Goal: Information Seeking & Learning: Learn about a topic

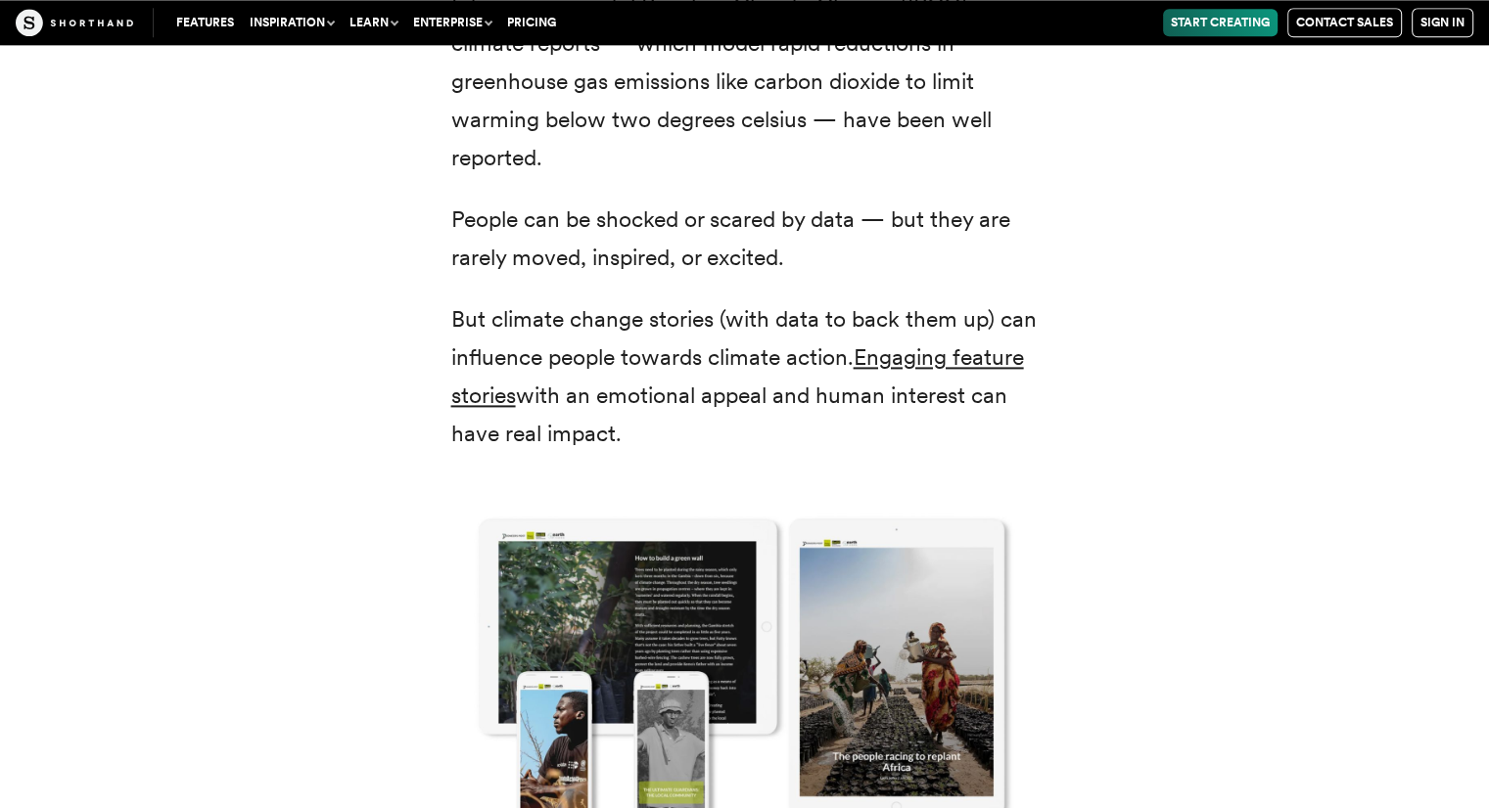
scroll to position [2594, 0]
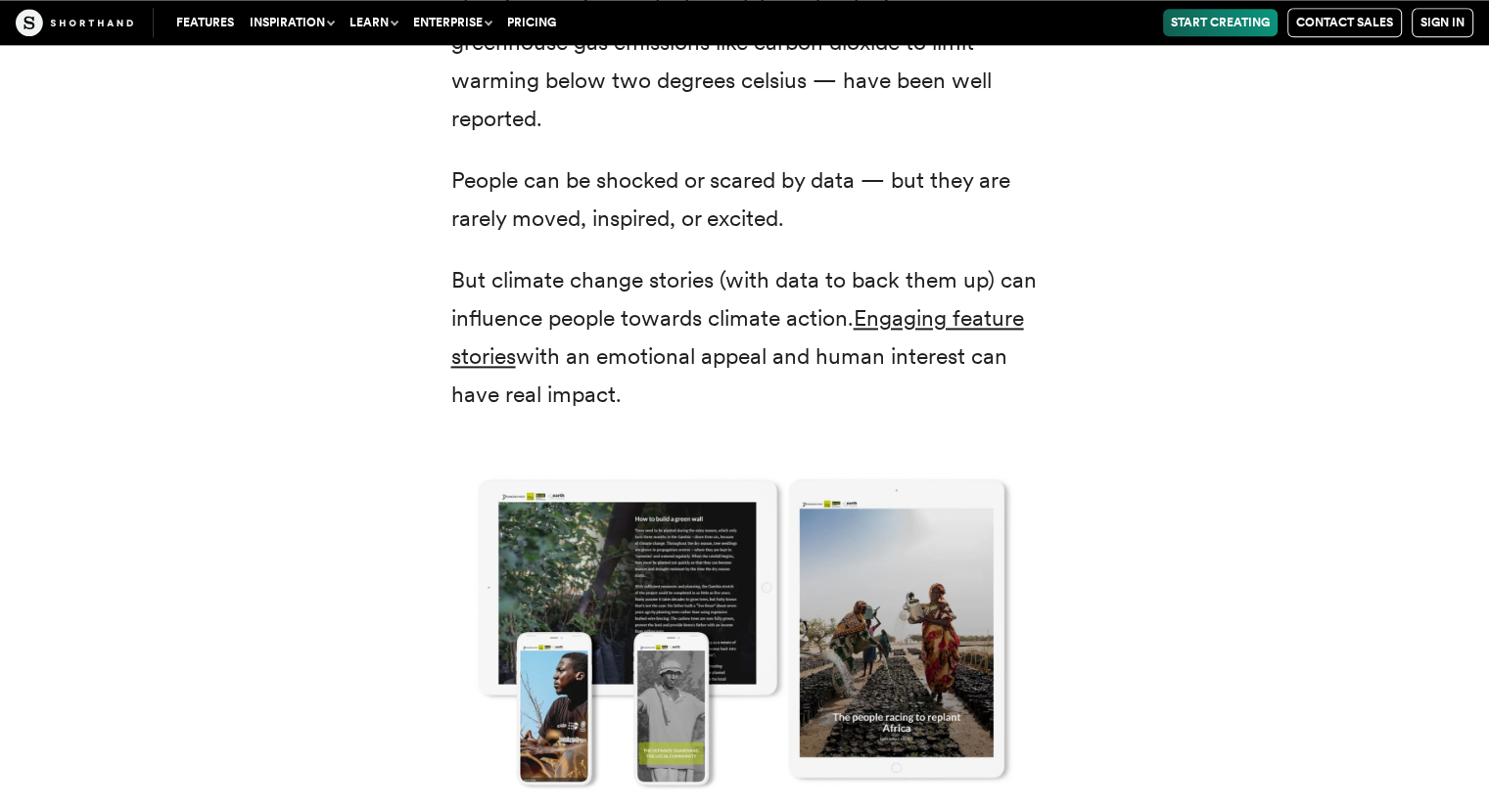
click at [1285, 342] on div "Scientists, policy-makers, and campaigners have already learned that the bare f…" at bounding box center [744, 494] width 1331 height 1296
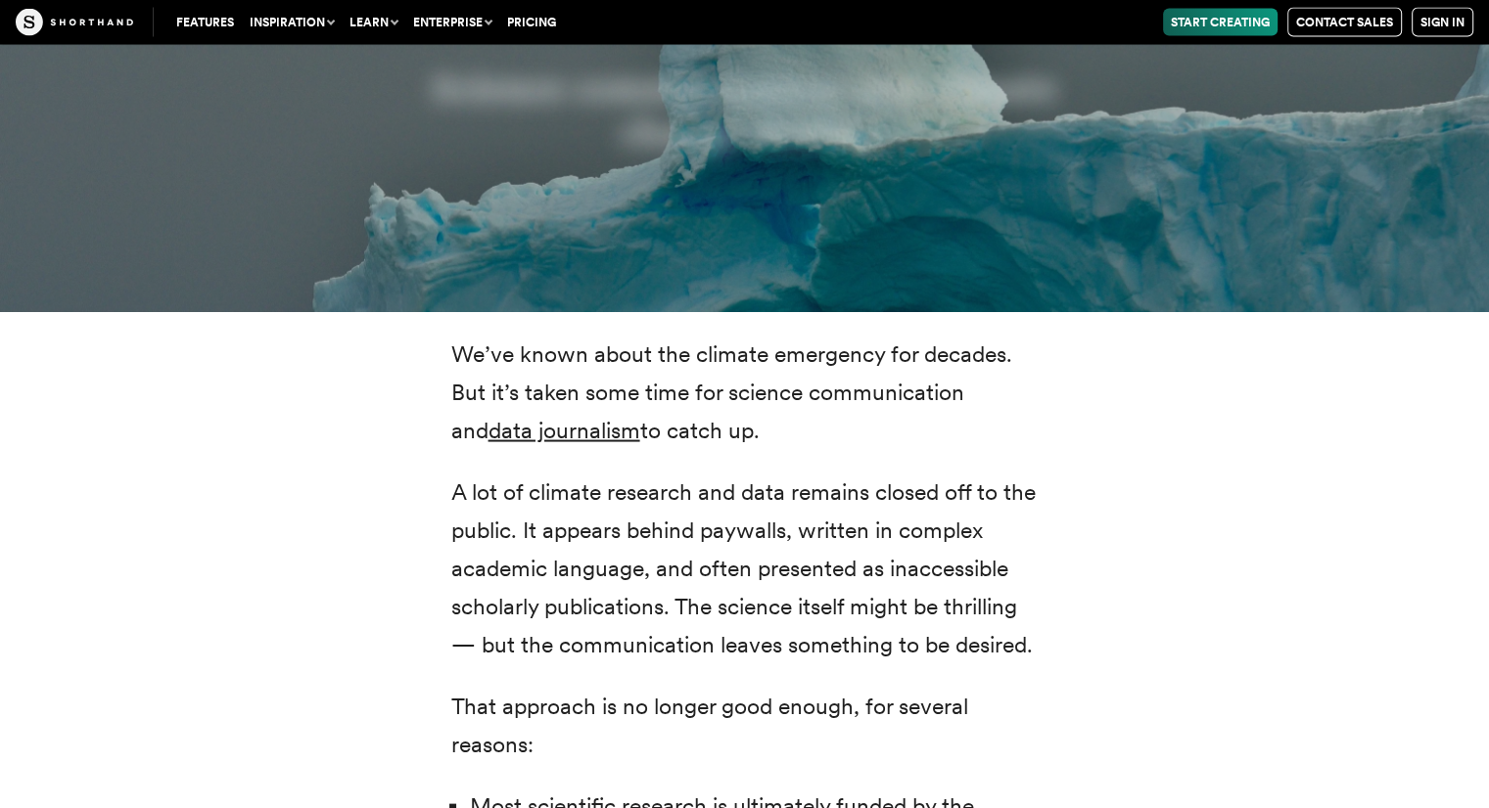
scroll to position [3859, 0]
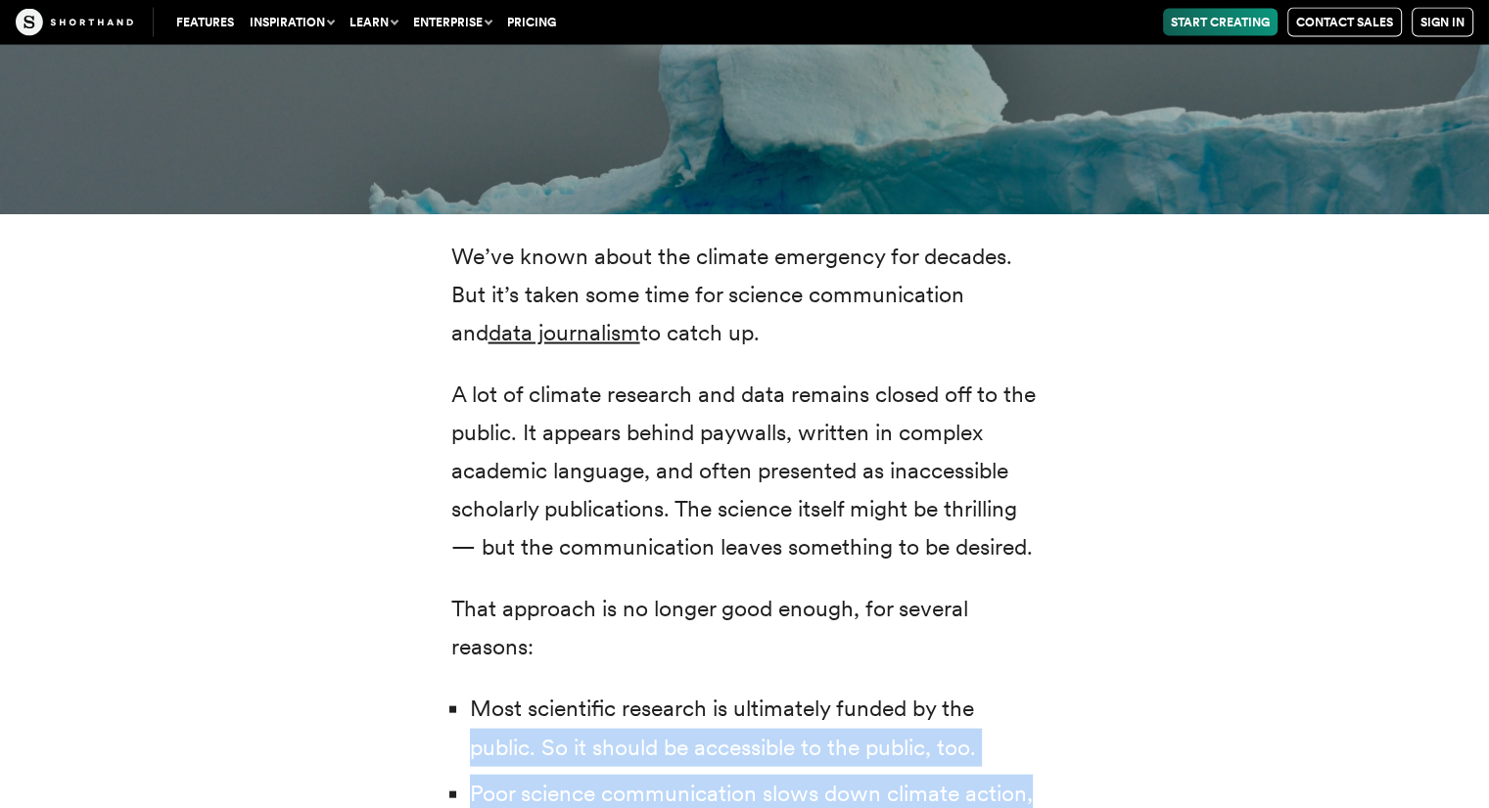
scroll to position [3938, 0]
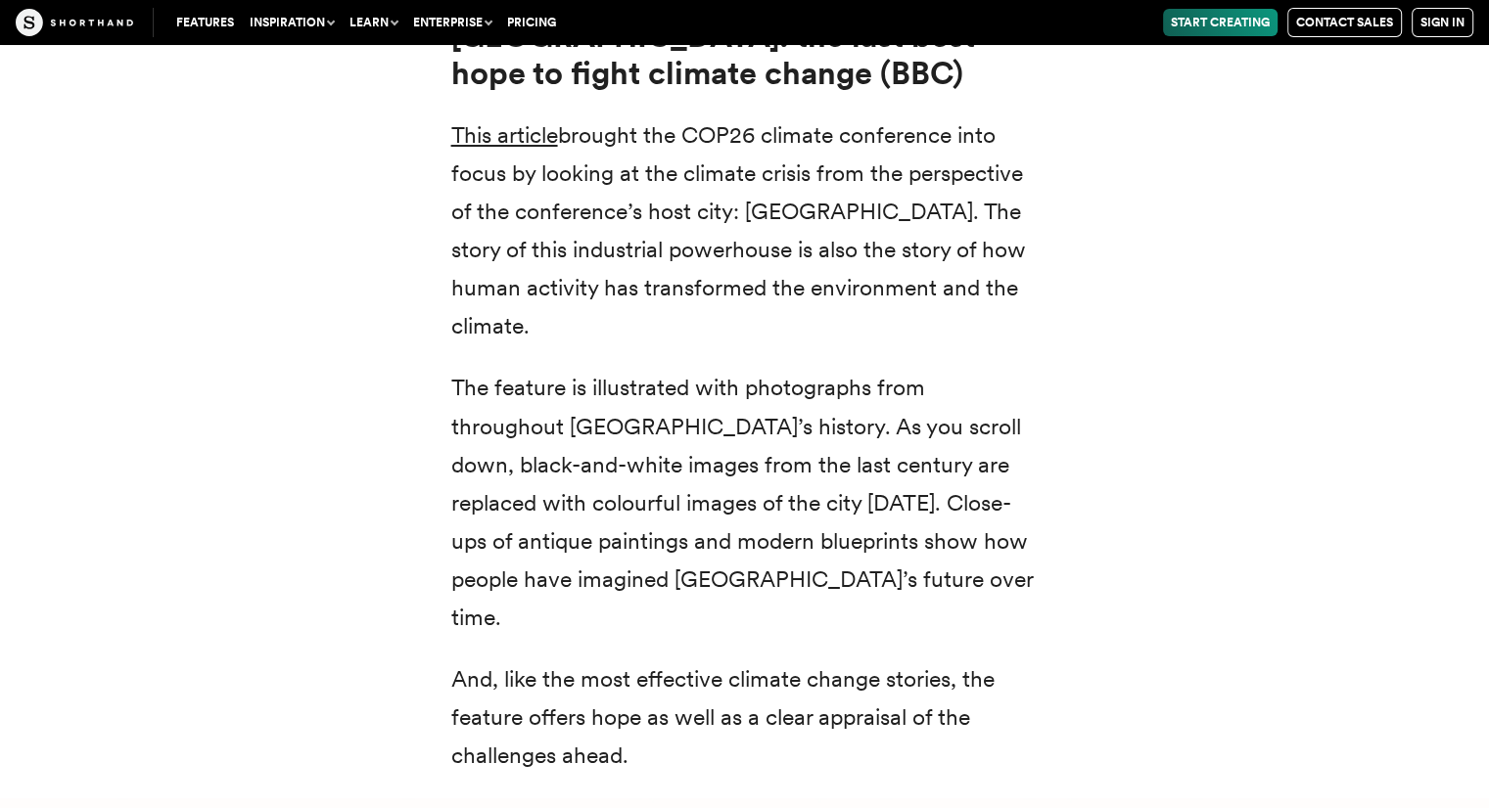
scroll to position [7474, 0]
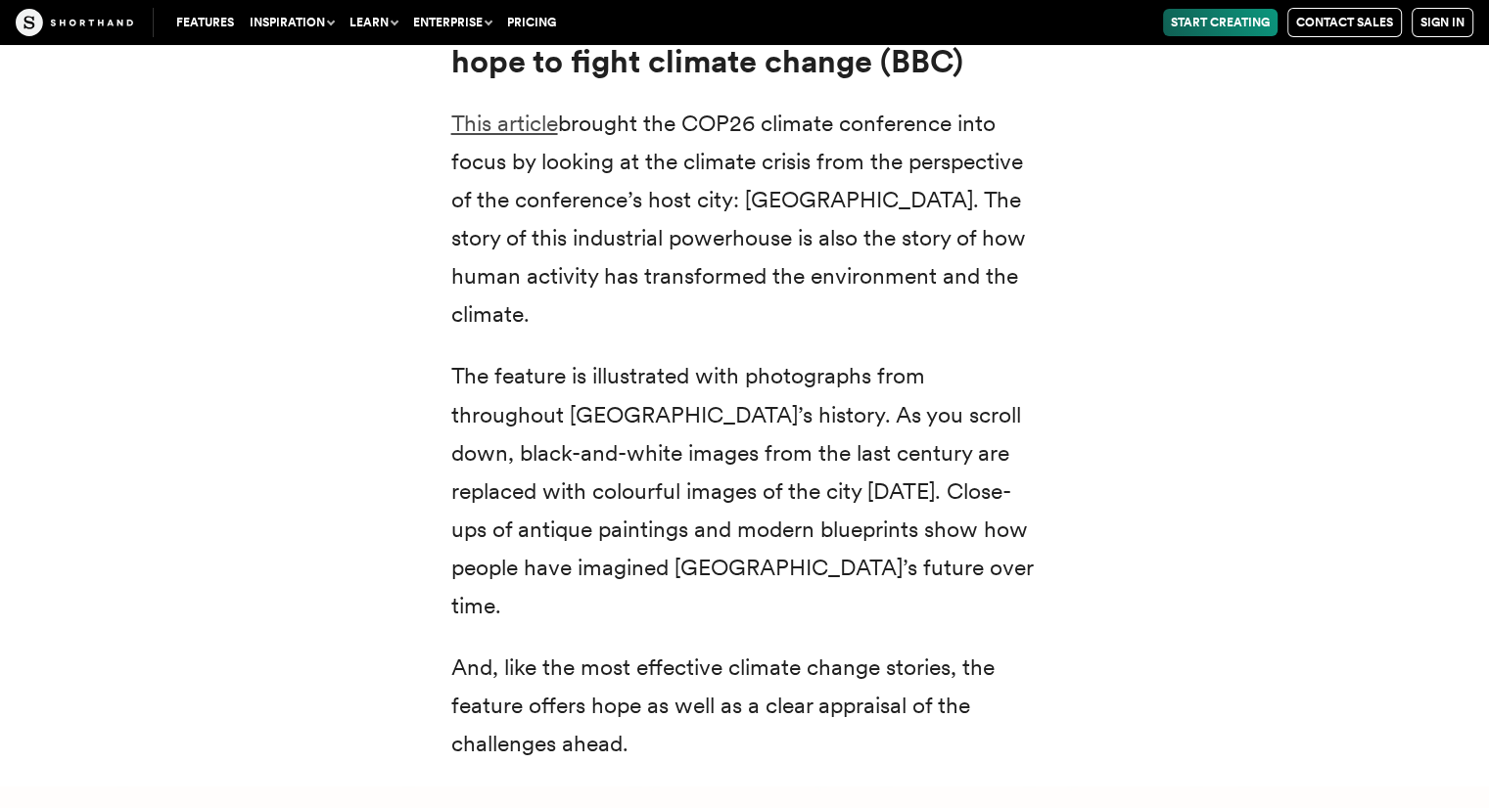
click at [487, 110] on link "This article" at bounding box center [504, 123] width 107 height 27
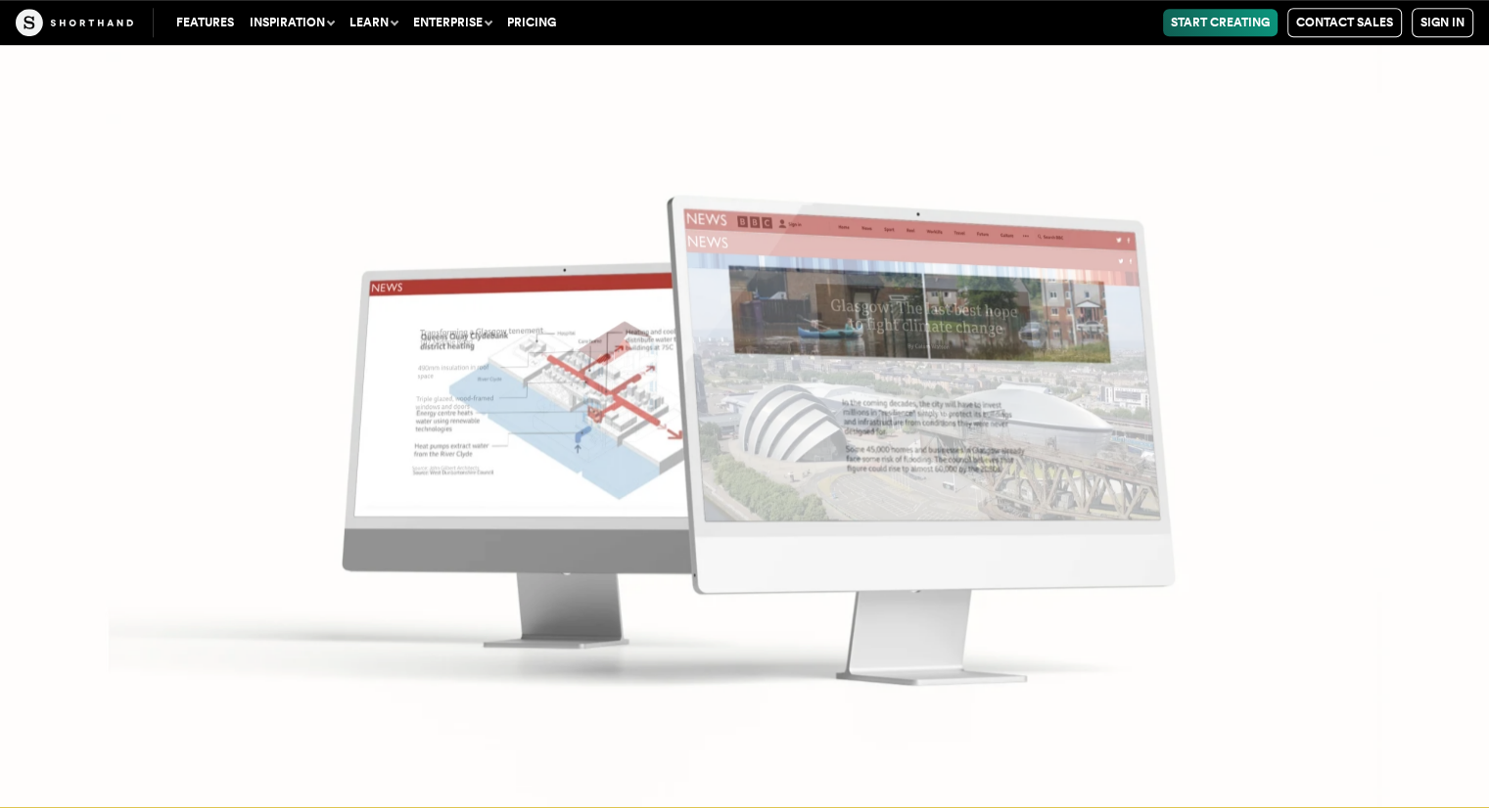
scroll to position [8714, 0]
drag, startPoint x: 1492, startPoint y: 799, endPoint x: 1370, endPoint y: 208, distance: 602.5
click at [1370, 208] on img at bounding box center [744, 404] width 1489 height 808
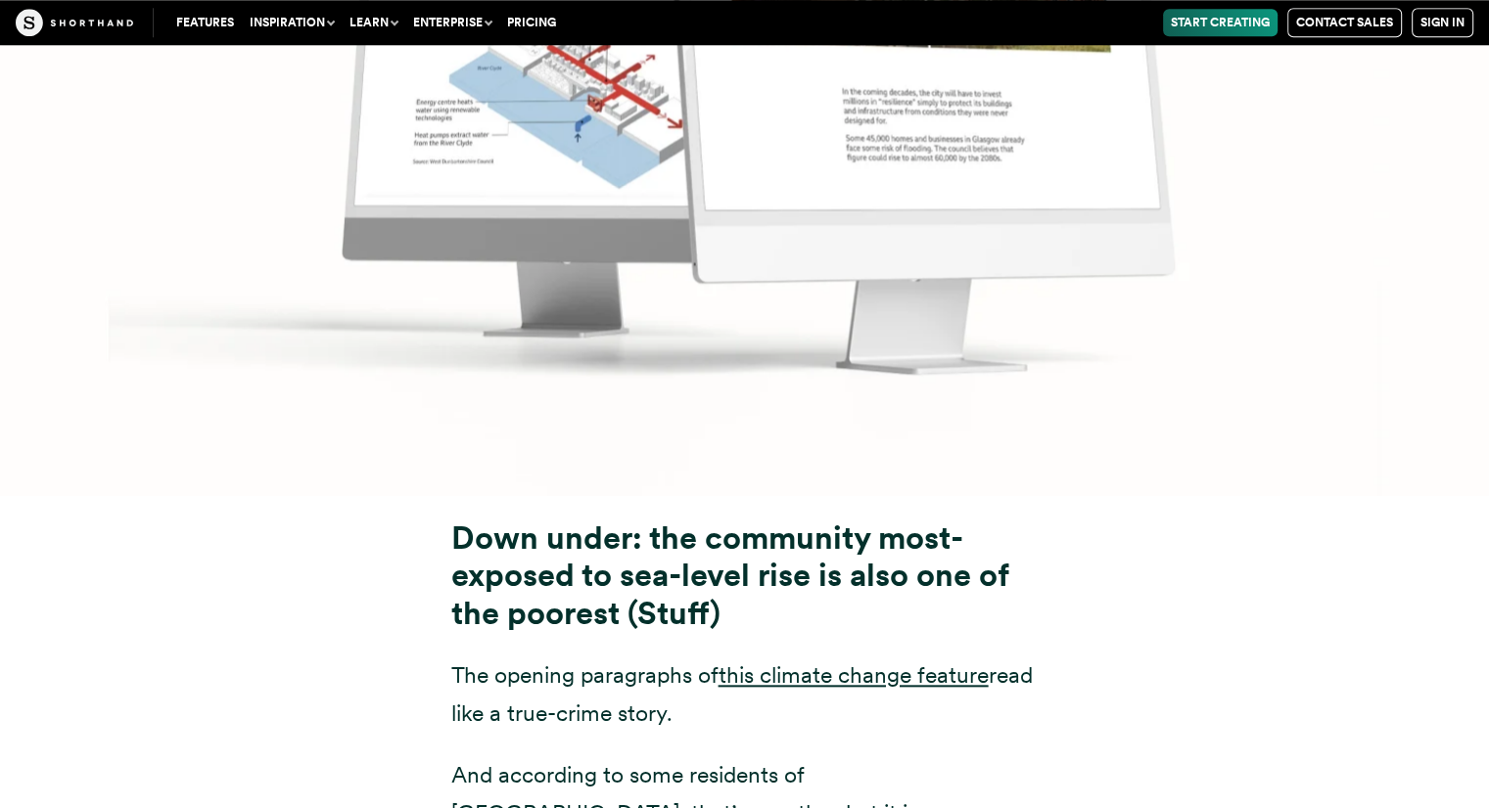
scroll to position [9570, 0]
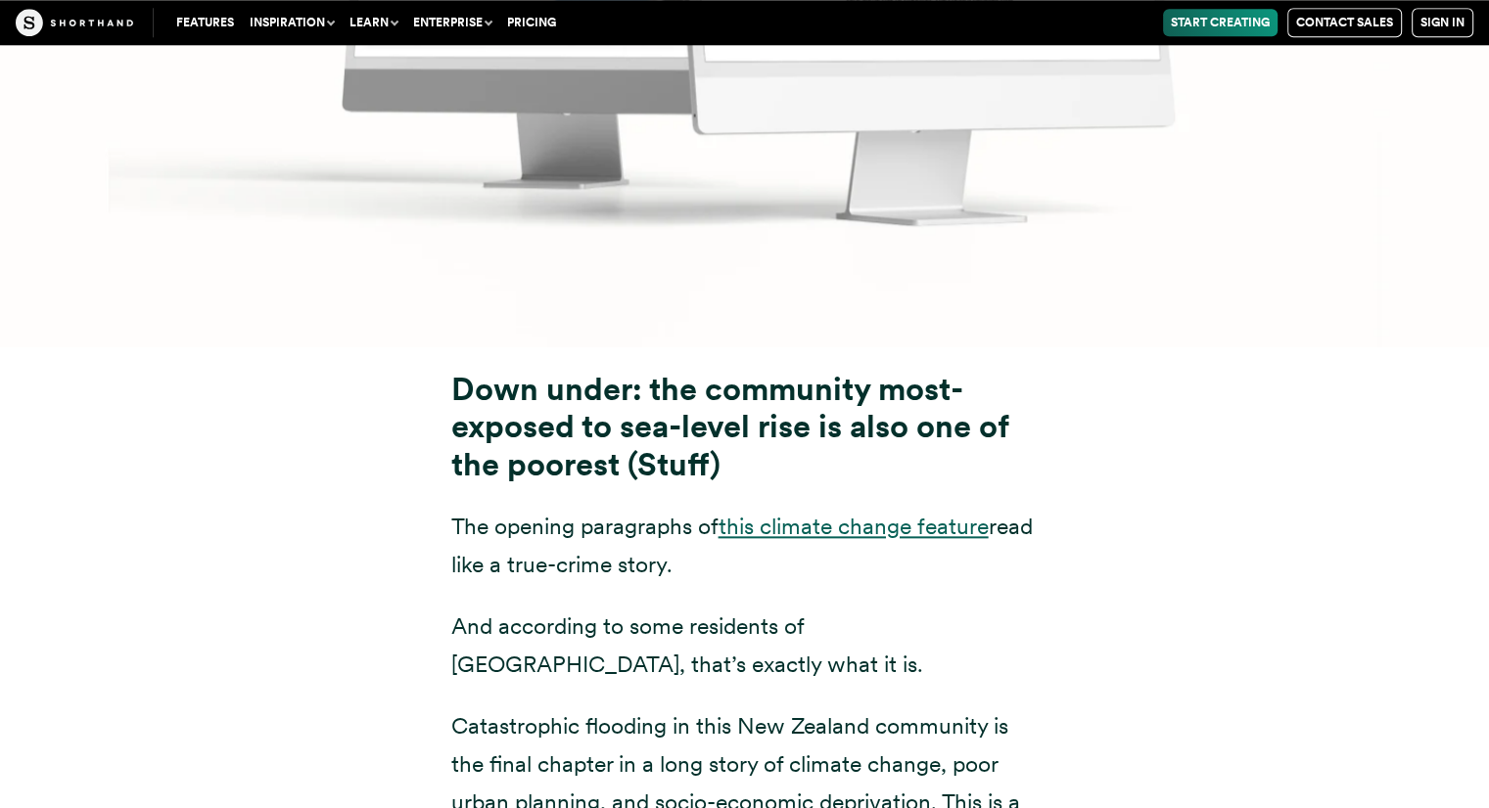
click at [836, 513] on link "this climate change feature" at bounding box center [853, 526] width 270 height 27
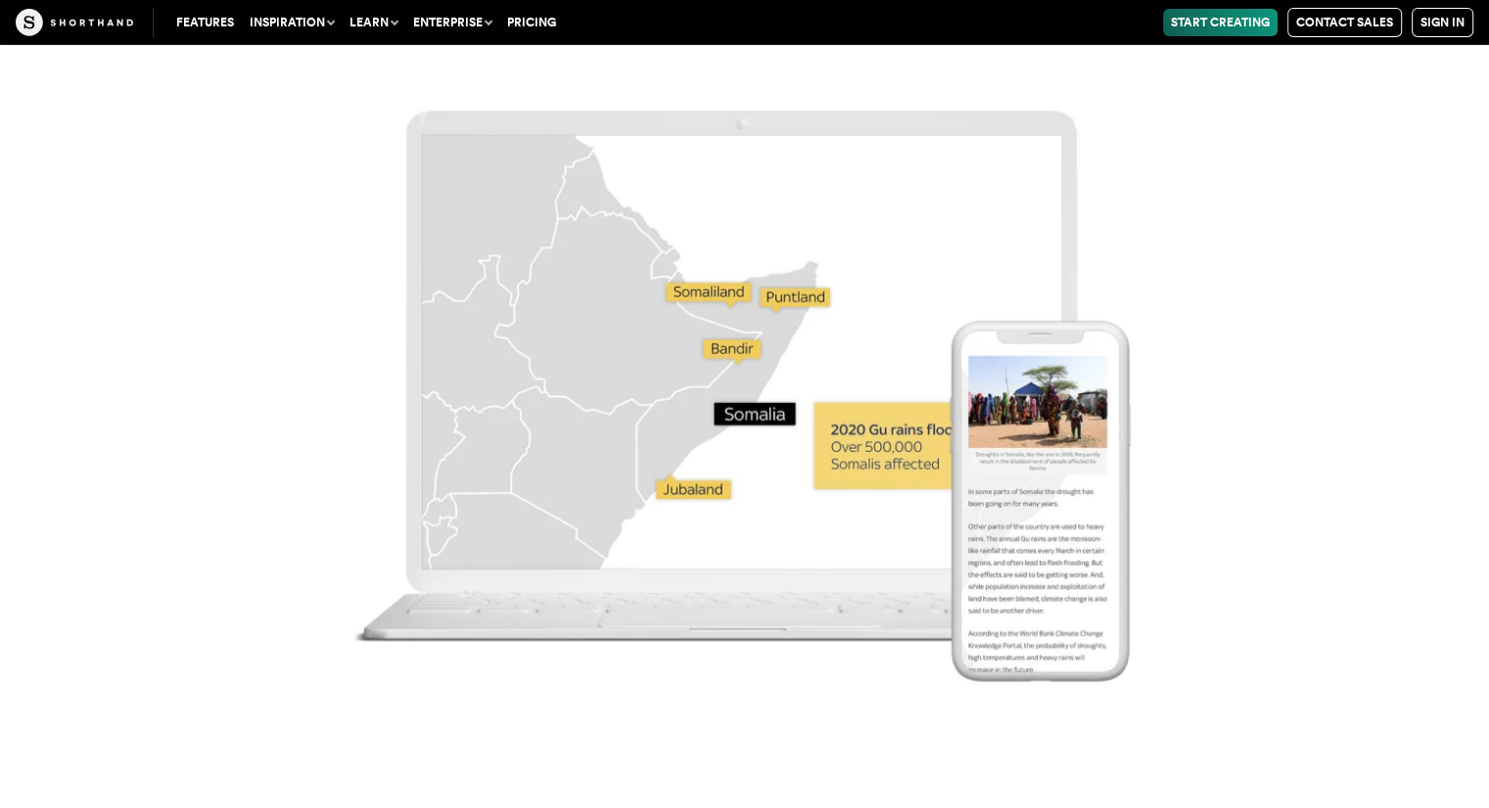
scroll to position [14102, 0]
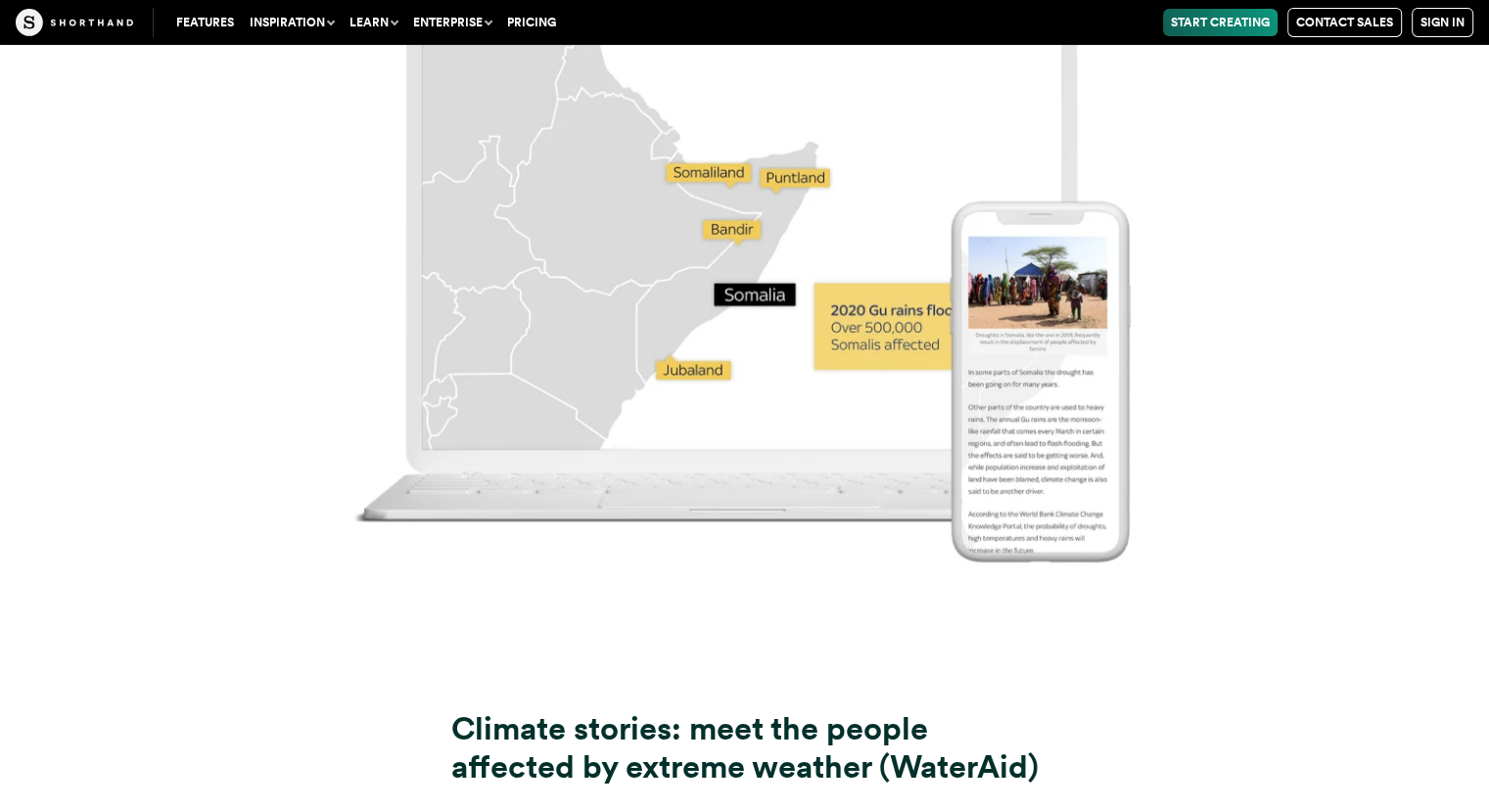
click at [1485, 392] on img at bounding box center [744, 244] width 1489 height 808
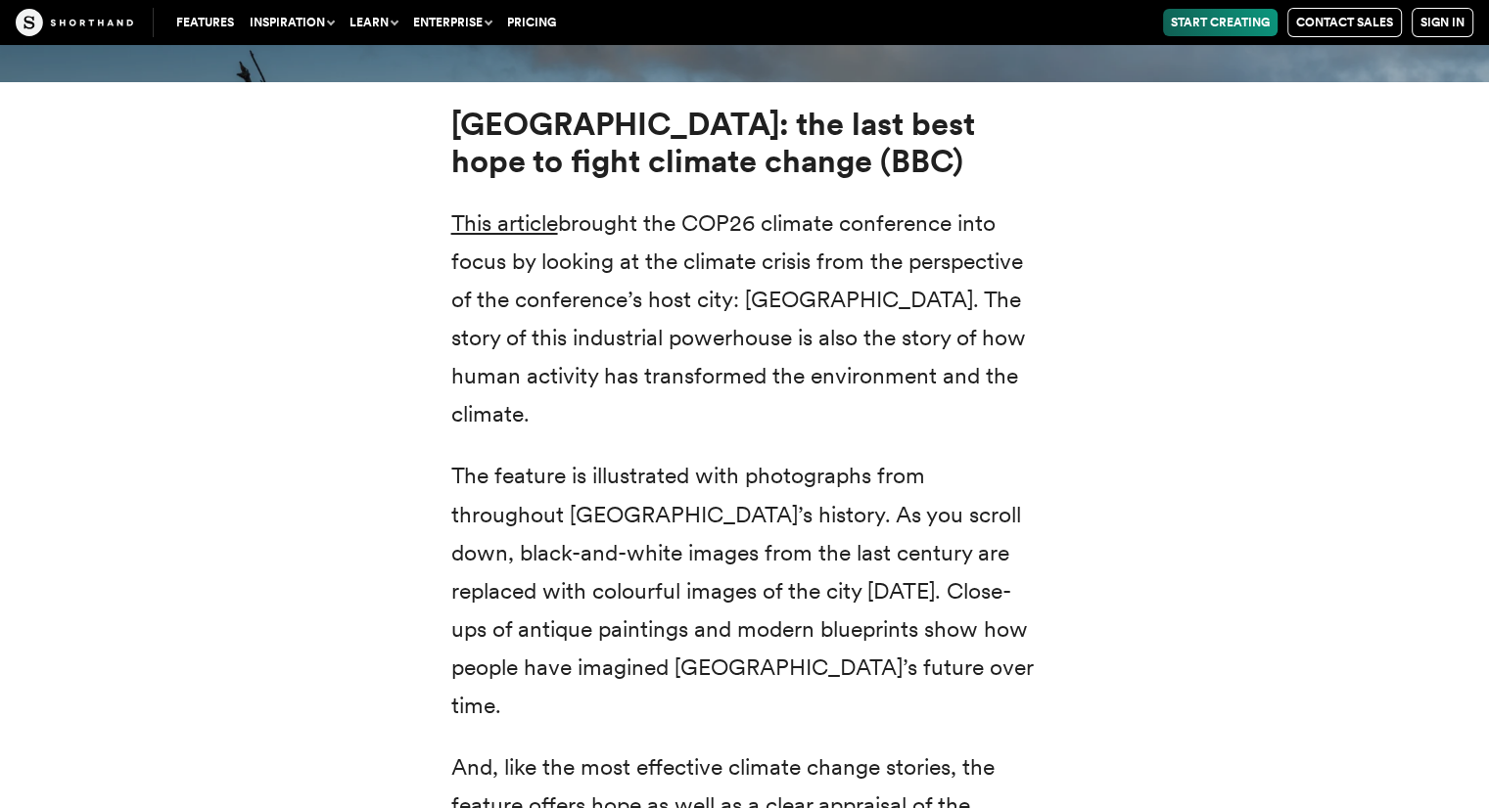
scroll to position [7225, 0]
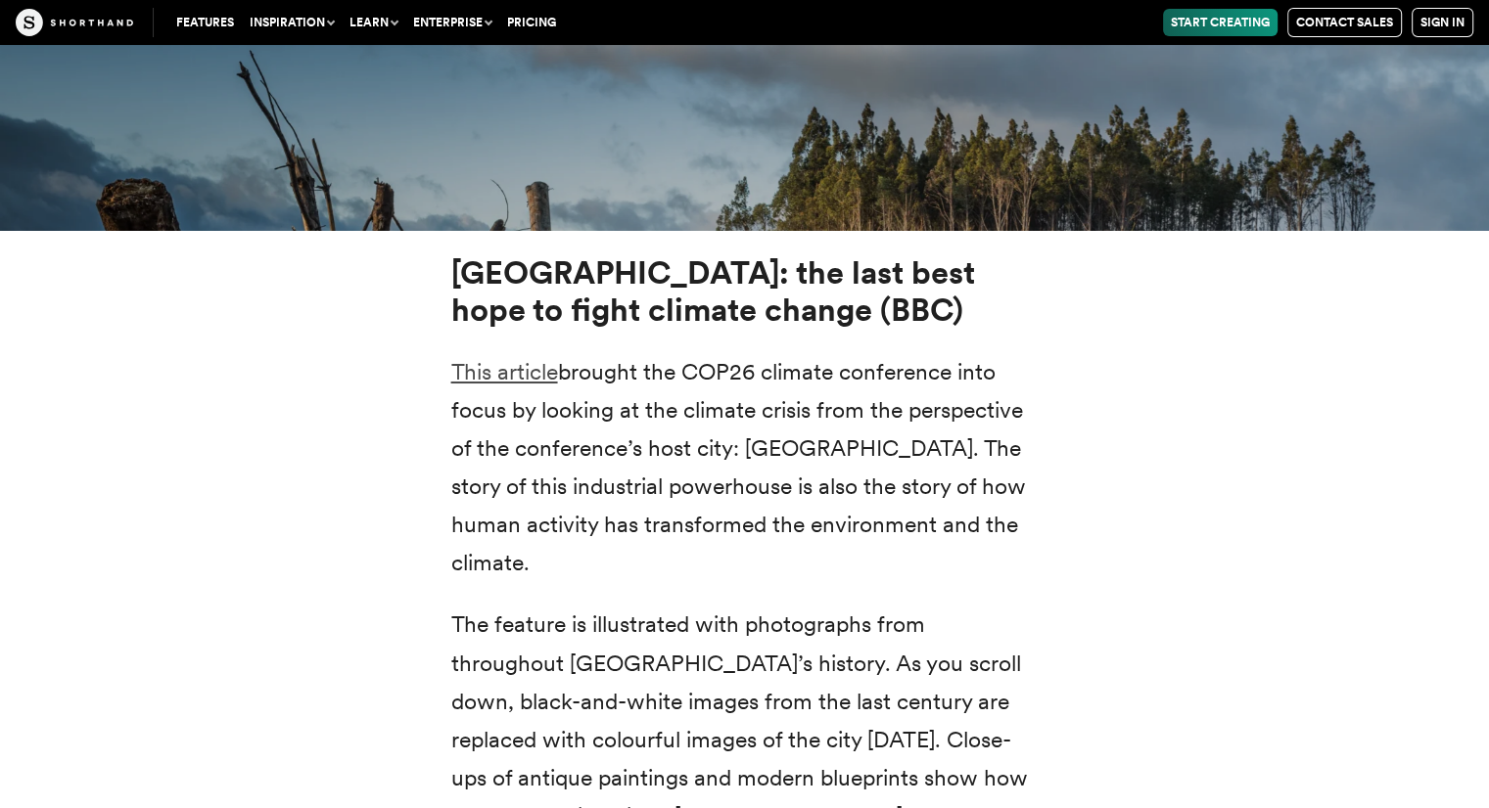
click at [490, 358] on link "This article" at bounding box center [504, 371] width 107 height 27
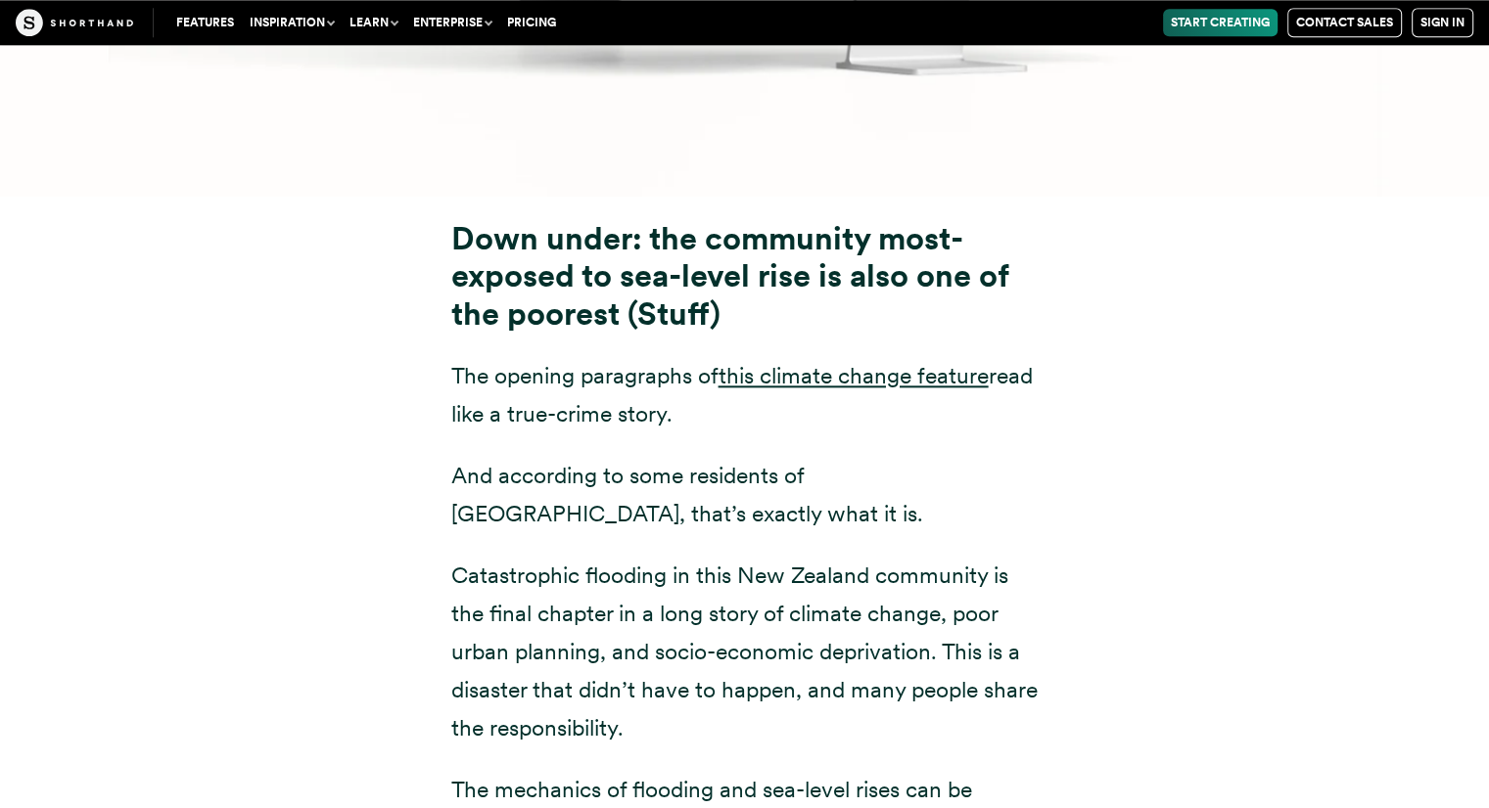
scroll to position [9780, 0]
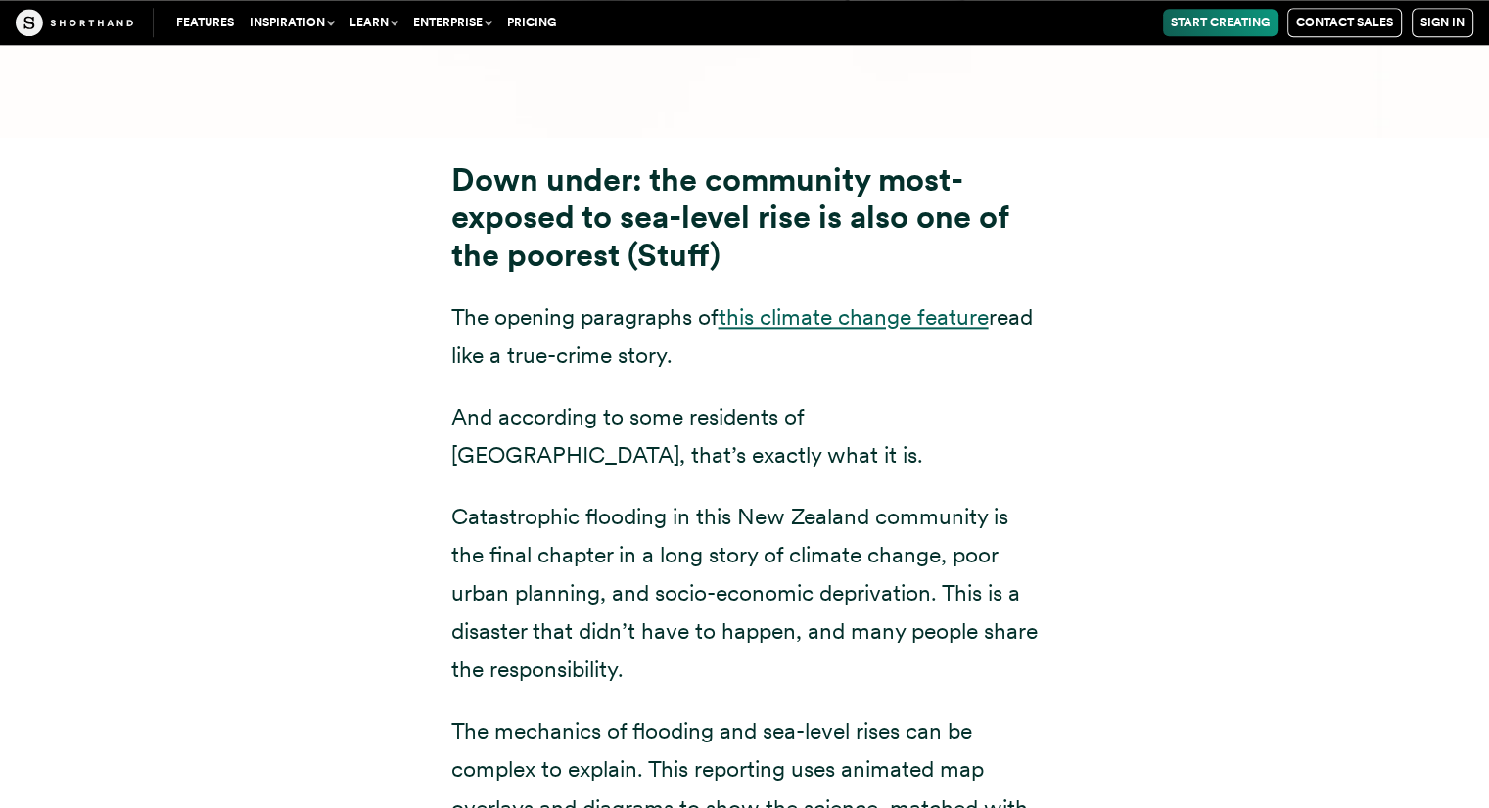
click at [931, 303] on link "this climate change feature" at bounding box center [853, 316] width 270 height 27
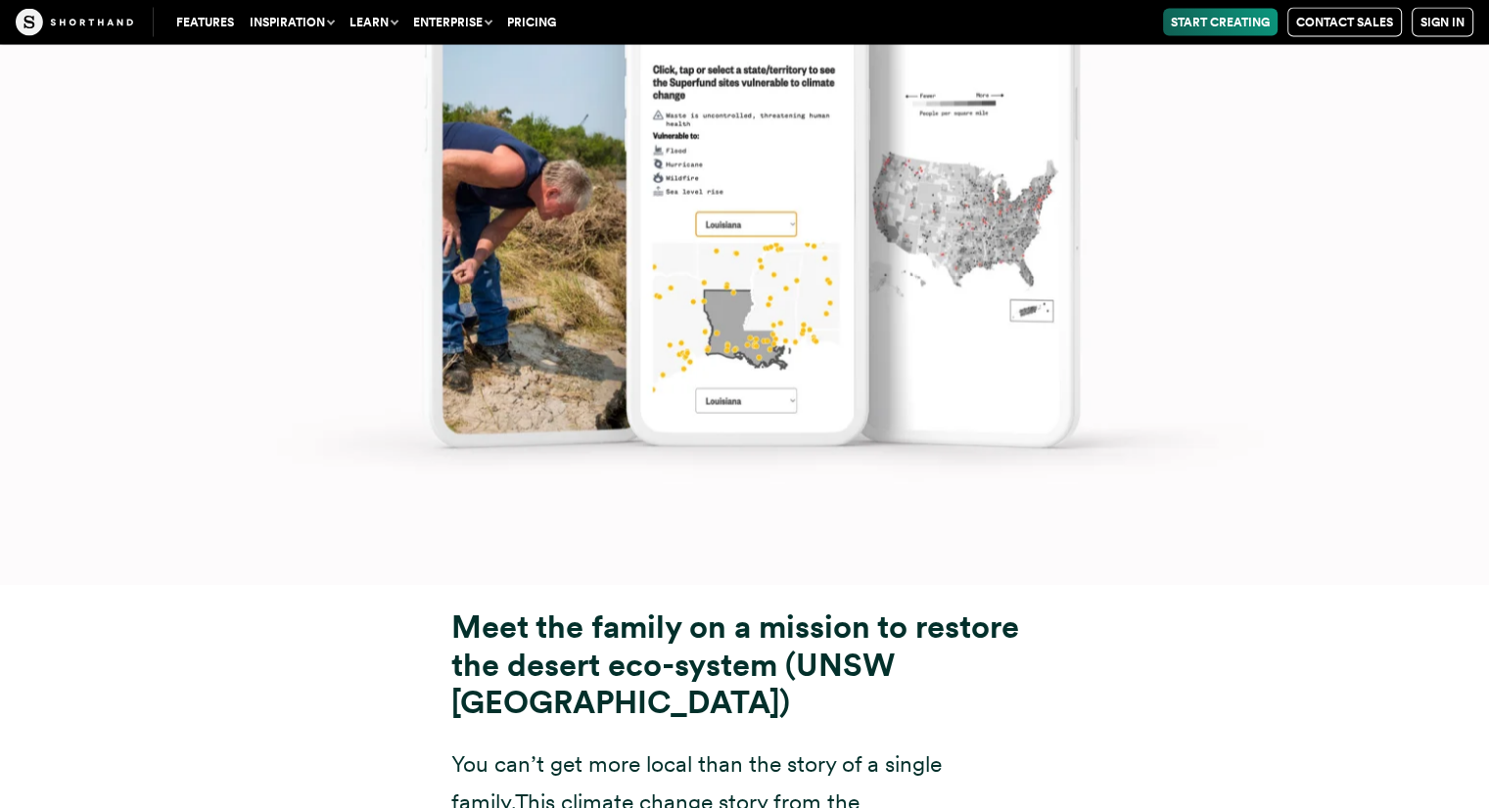
scroll to position [19123, 0]
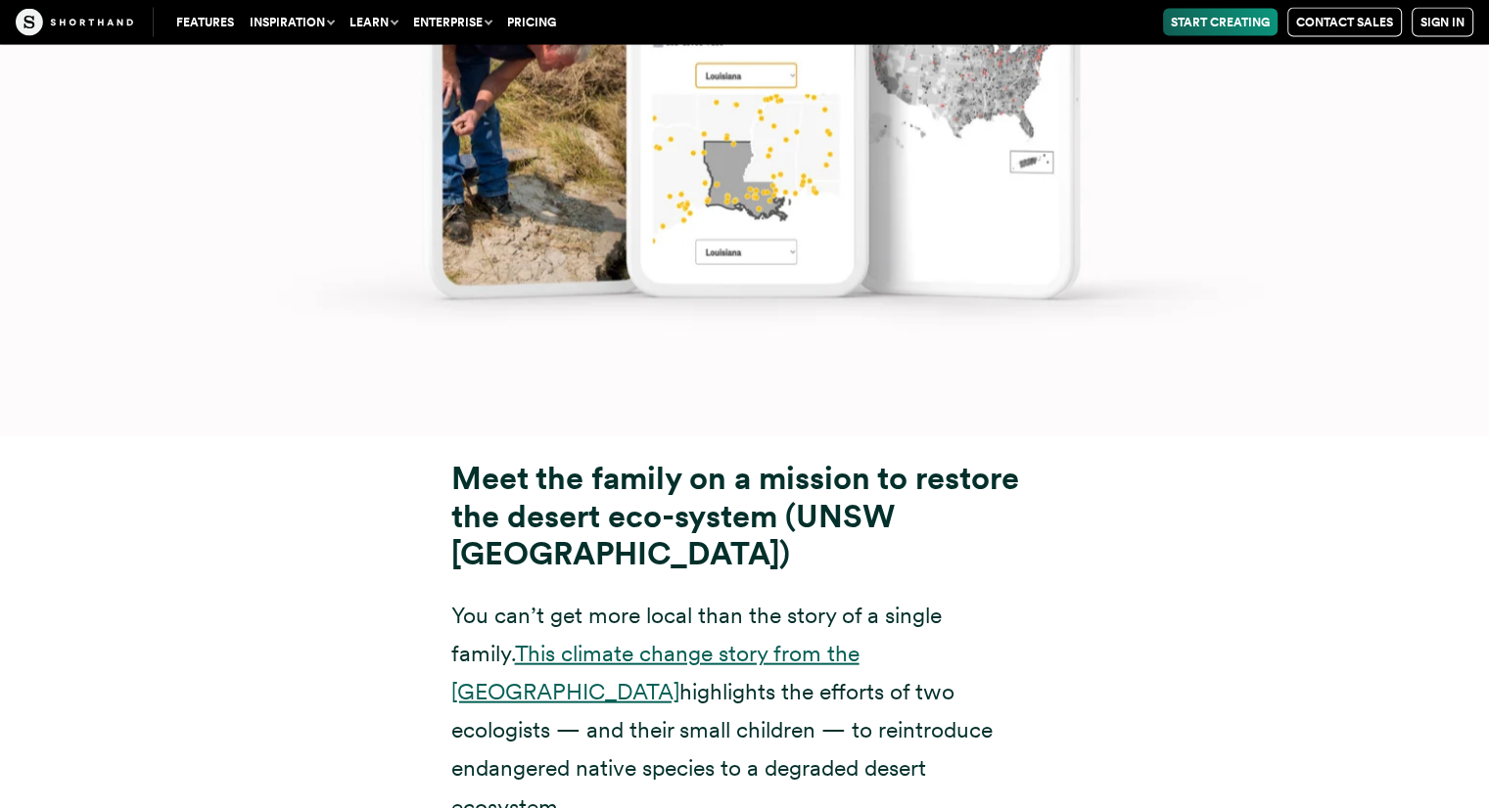
click at [696, 640] on link "This climate change story from the [GEOGRAPHIC_DATA]" at bounding box center [655, 673] width 408 height 66
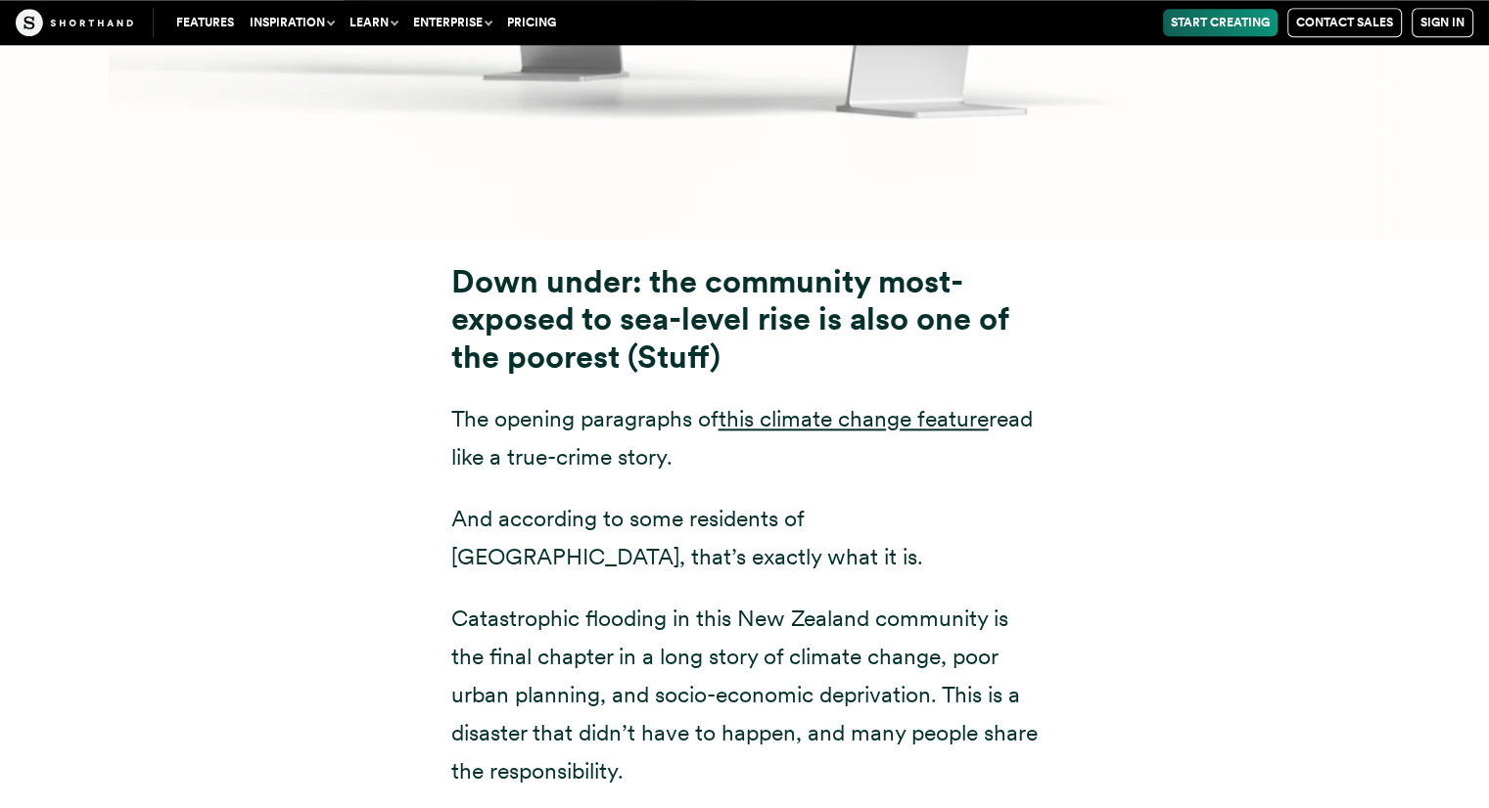
scroll to position [9559, 0]
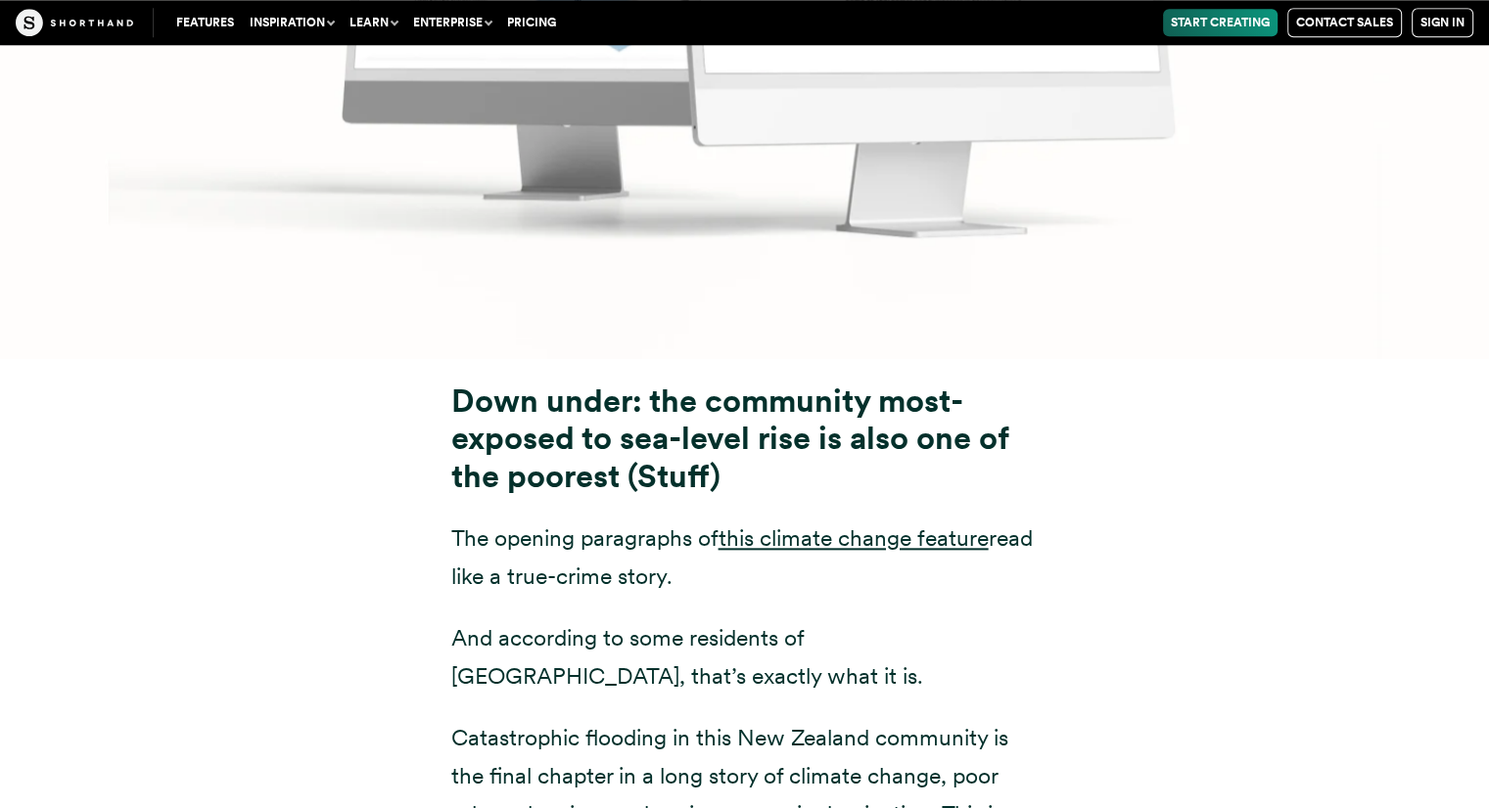
click at [779, 520] on p "The opening paragraphs of this climate change feature read like a true-crime st…" at bounding box center [744, 558] width 587 height 76
click at [783, 525] on link "this climate change feature" at bounding box center [853, 538] width 270 height 27
